Goal: Check status: Check status

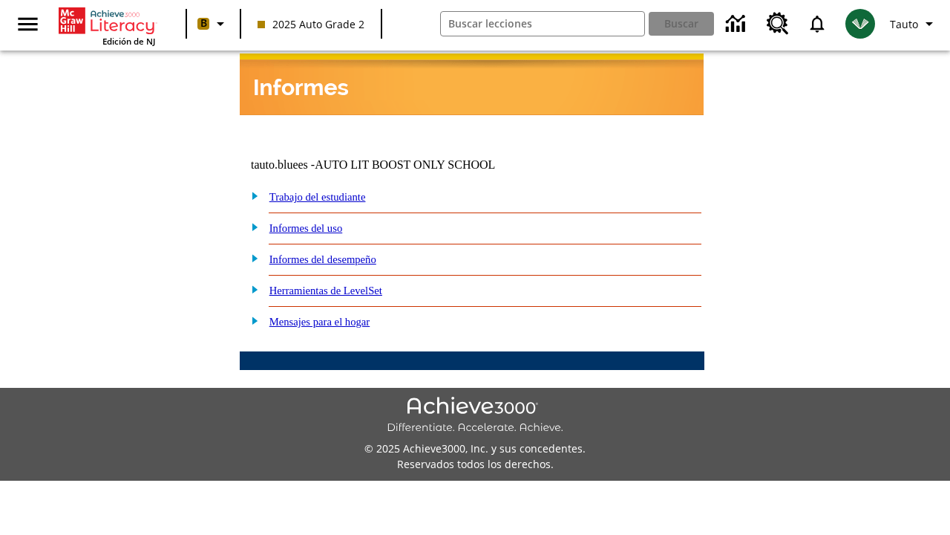
click at [334, 191] on link "Trabajo del estudiante" at bounding box center [317, 197] width 97 height 12
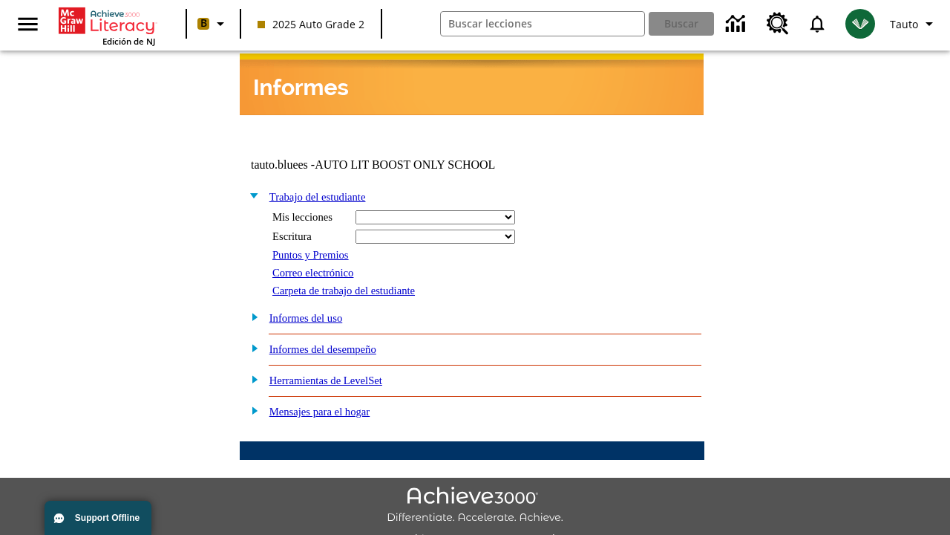
select select "/options/reports/?report_id=24&atype=14&section=2"
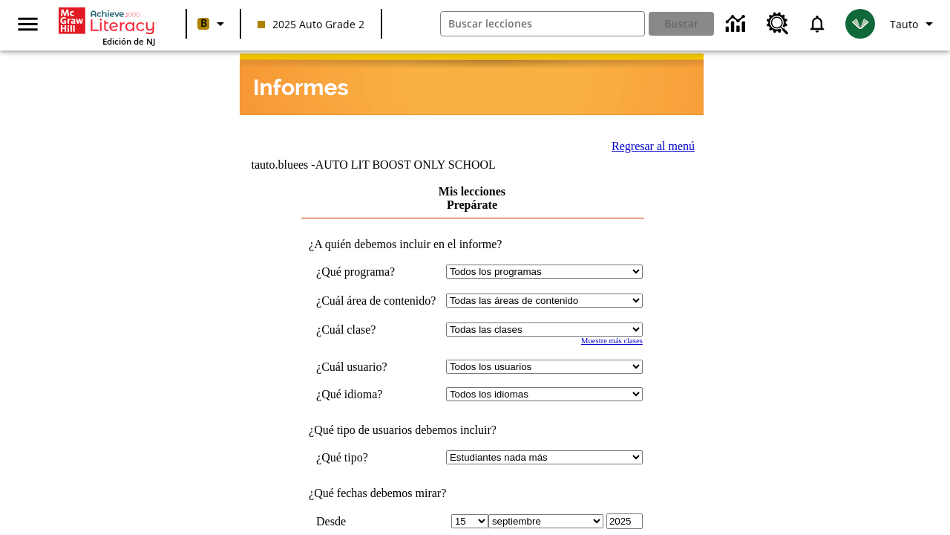
scroll to position [388, 0]
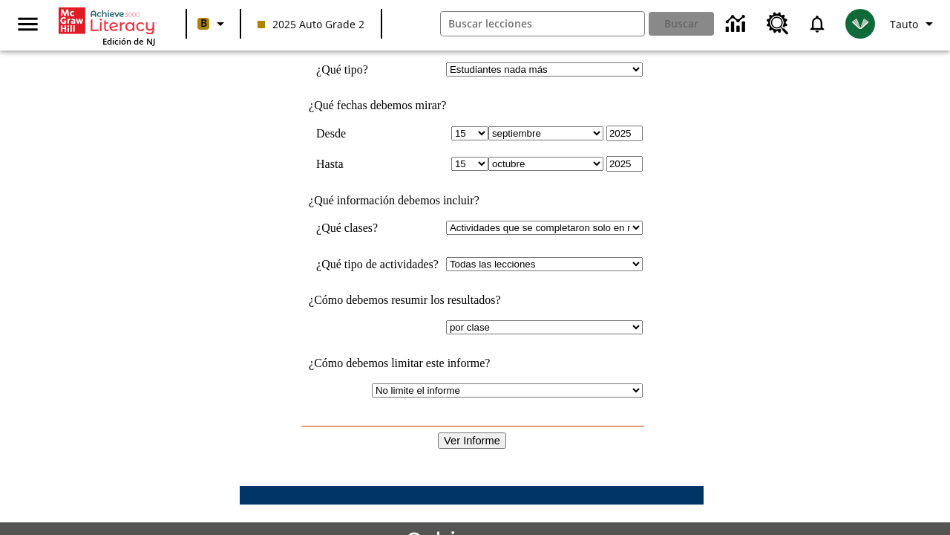
click at [472, 432] on input "Ver Informe" at bounding box center [472, 440] width 68 height 16
